Goal: Task Accomplishment & Management: Use online tool/utility

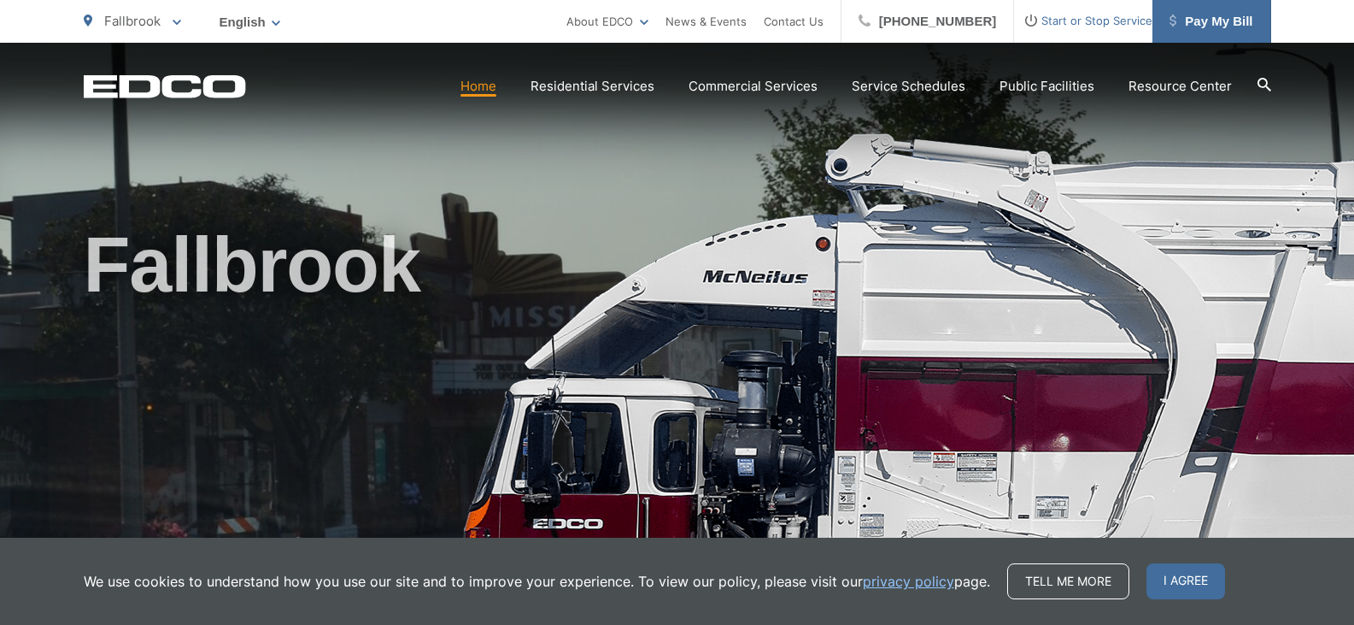
click at [1207, 21] on span "Pay My Bill" at bounding box center [1211, 21] width 83 height 21
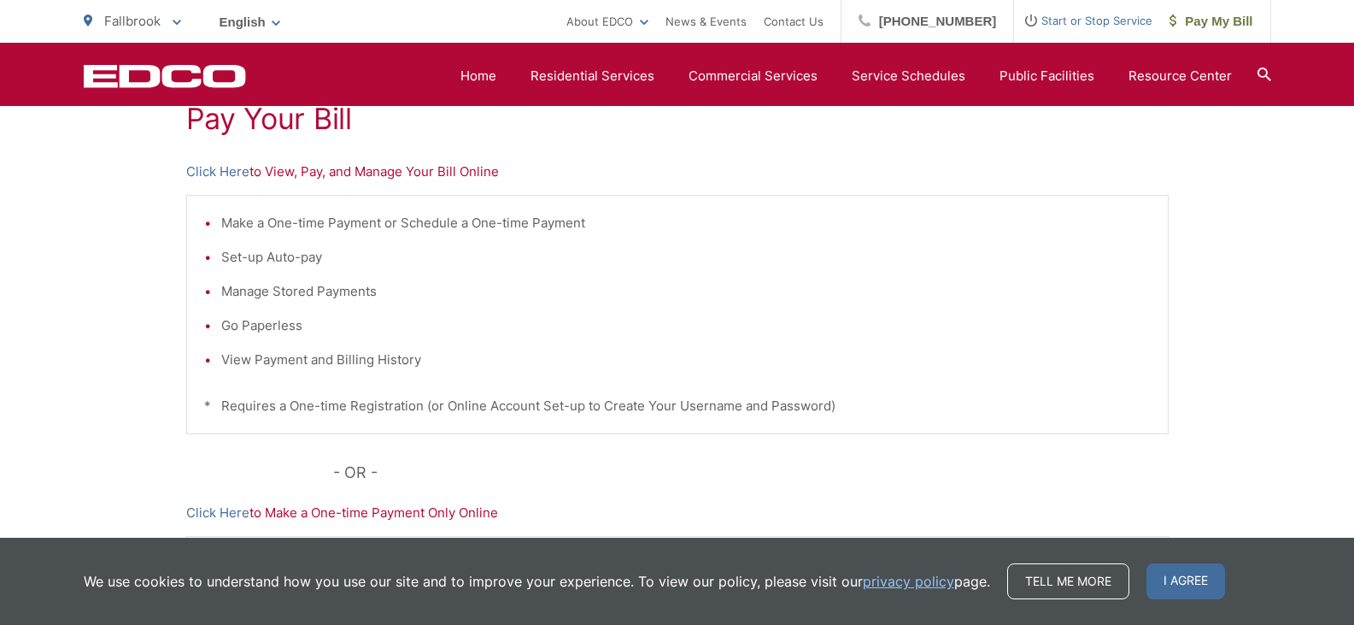
scroll to position [342, 0]
click at [204, 167] on link "Click Here" at bounding box center [217, 172] width 63 height 21
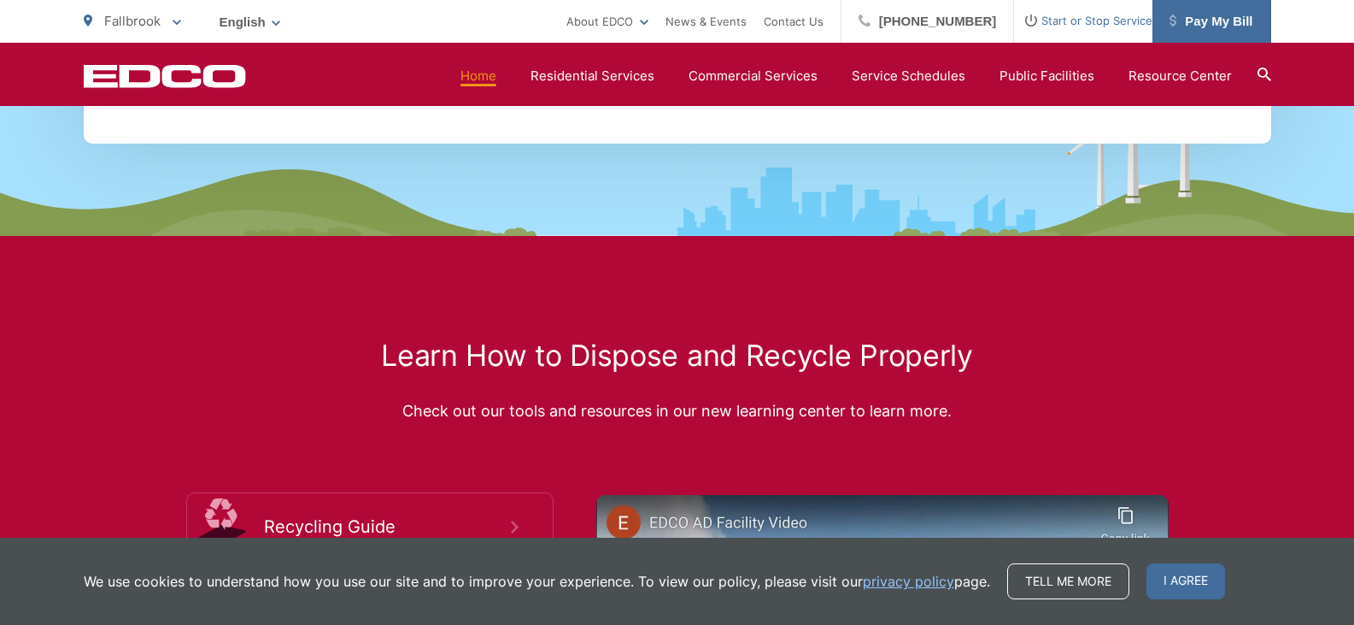
scroll to position [2649, 0]
